Goal: Communication & Community: Answer question/provide support

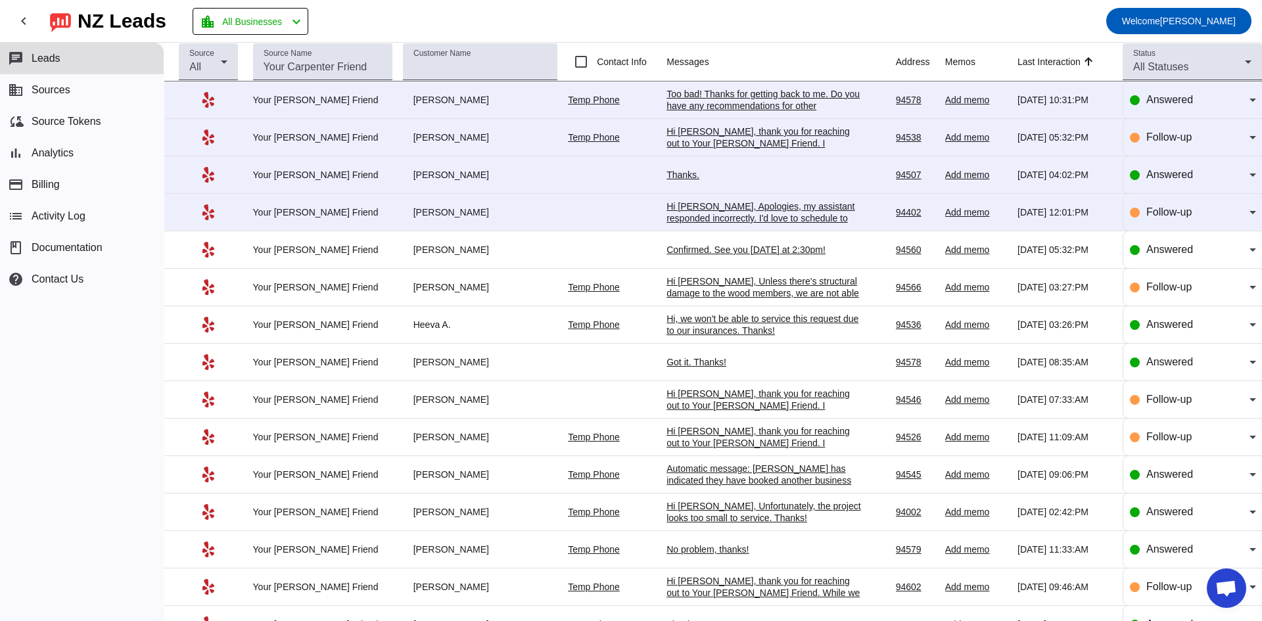
click at [743, 216] on div "Hi [PERSON_NAME], Apologies, my assistant responded incorrectly. I'd love to sc…" at bounding box center [765, 223] width 197 height 47
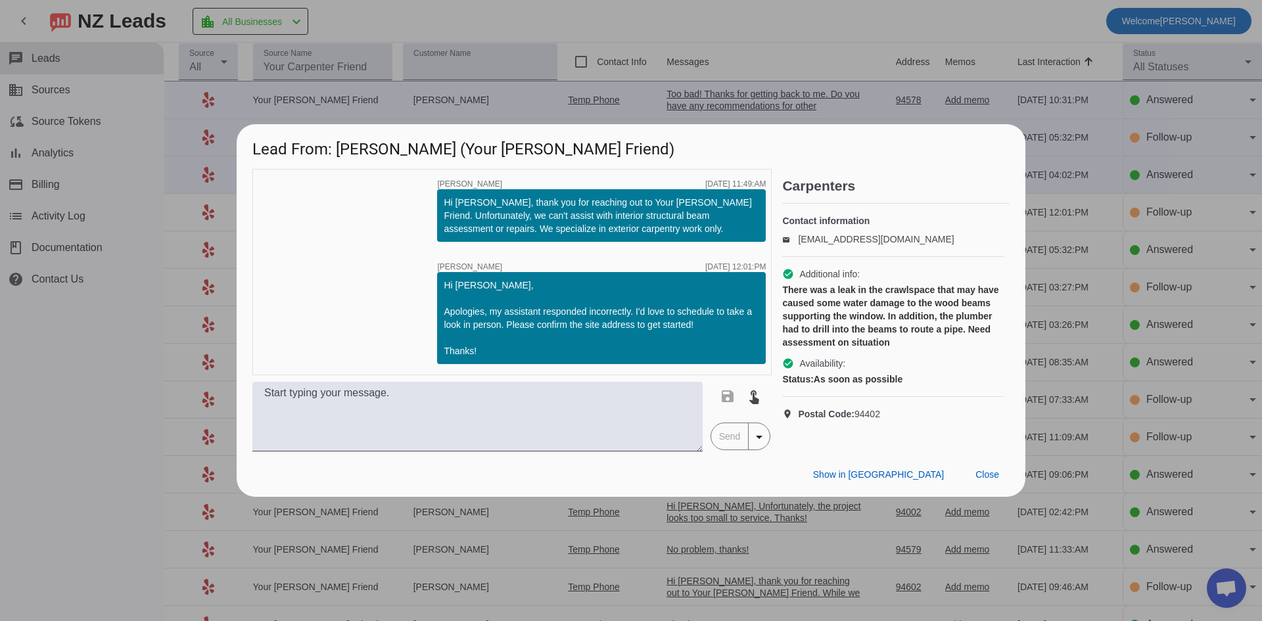
drag, startPoint x: 738, startPoint y: 61, endPoint x: 746, endPoint y: 62, distance: 8.6
click at [738, 60] on div at bounding box center [631, 310] width 1262 height 621
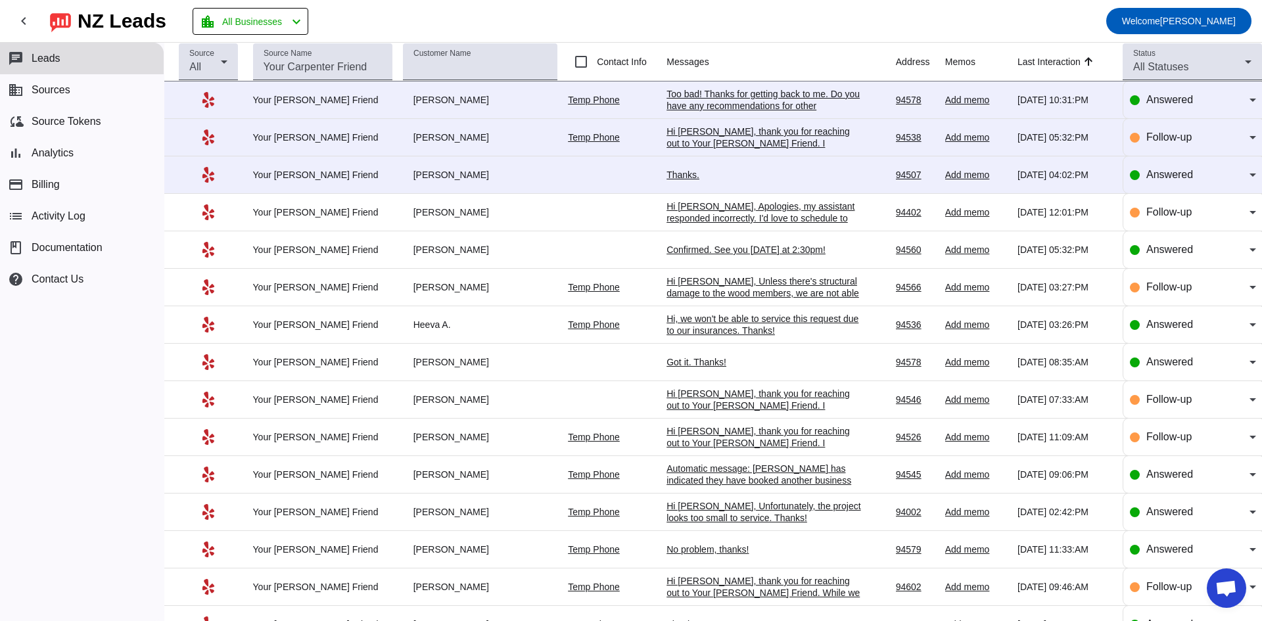
click at [676, 170] on div "Thanks." at bounding box center [765, 175] width 197 height 12
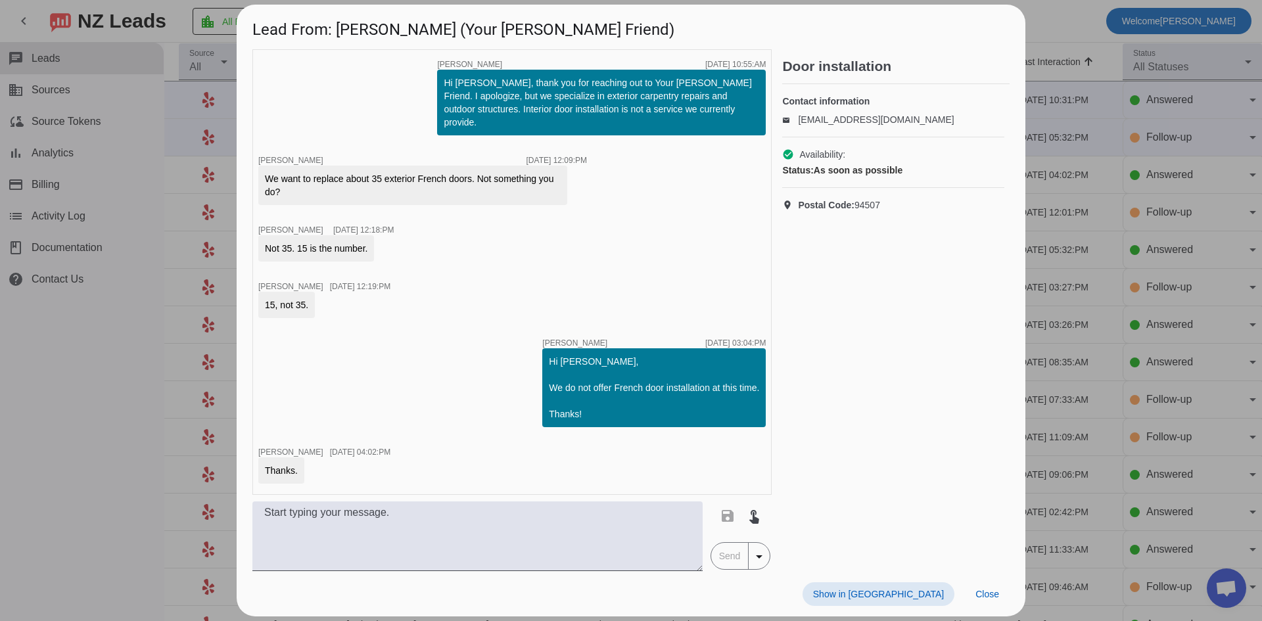
click at [1079, 66] on div at bounding box center [631, 310] width 1262 height 621
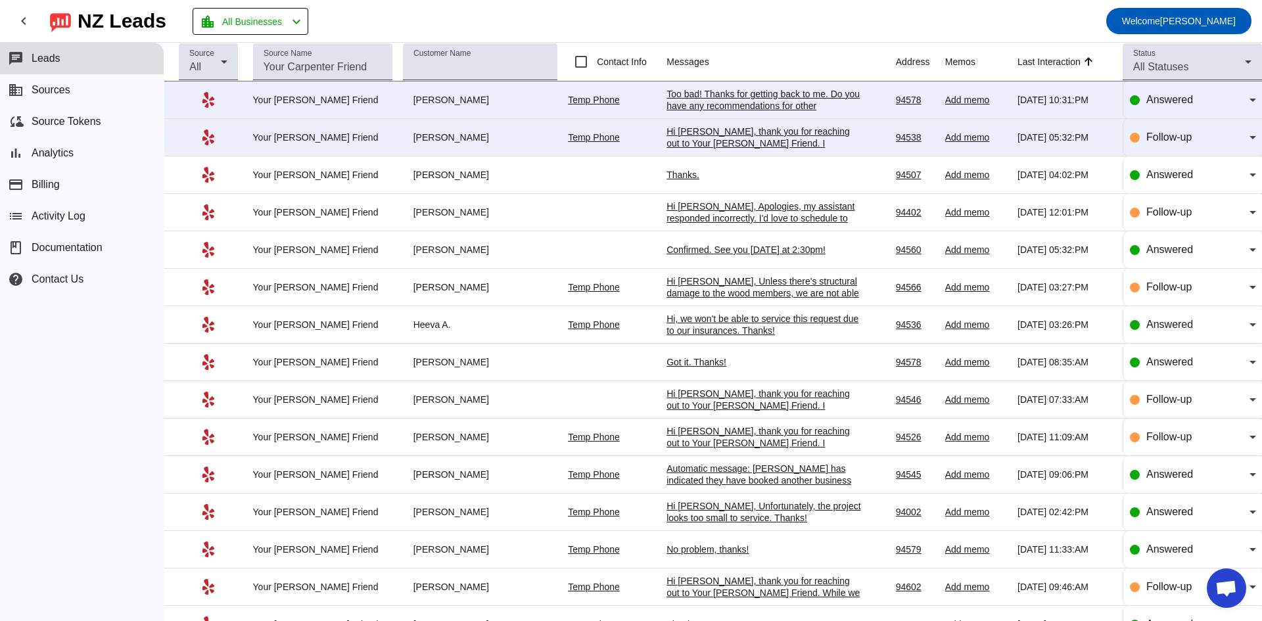
click at [761, 144] on div "Hi [PERSON_NAME], thank you for reaching out to Your [PERSON_NAME] Friend. I ap…" at bounding box center [765, 161] width 197 height 71
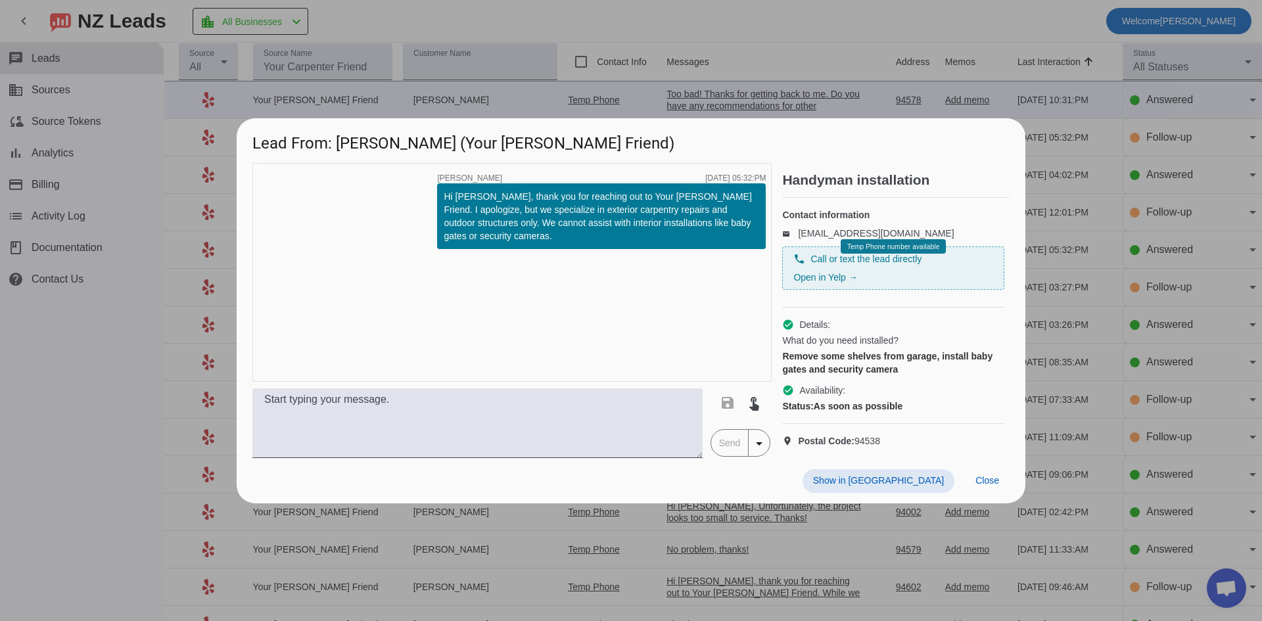
click at [1100, 340] on div at bounding box center [631, 310] width 1262 height 621
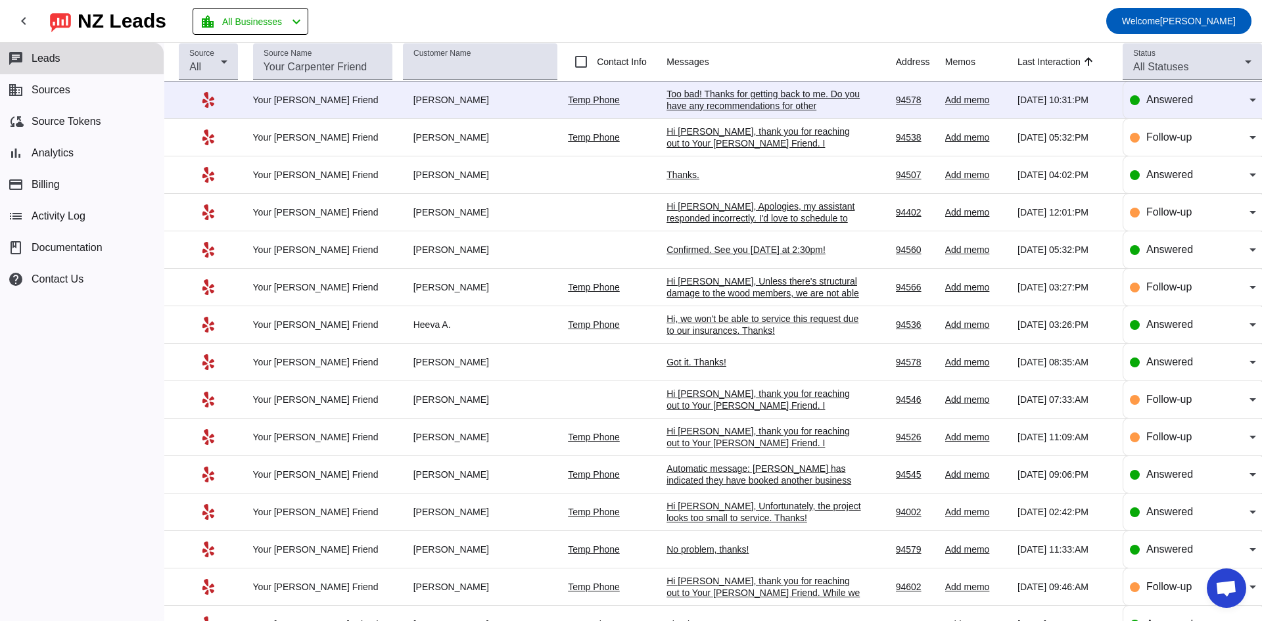
click at [820, 105] on div "Too bad! Thanks for getting back to me. Do you have any recommendations for oth…" at bounding box center [765, 105] width 197 height 35
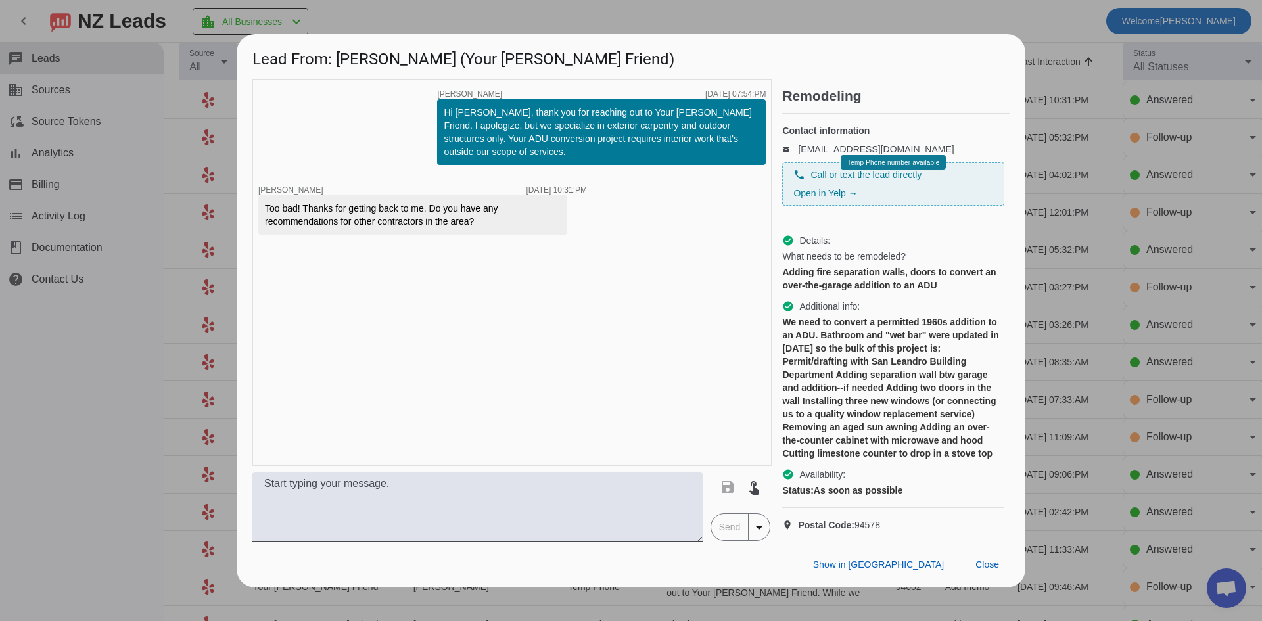
click at [1075, 354] on div at bounding box center [631, 310] width 1262 height 621
